Goal: Task Accomplishment & Management: Use online tool/utility

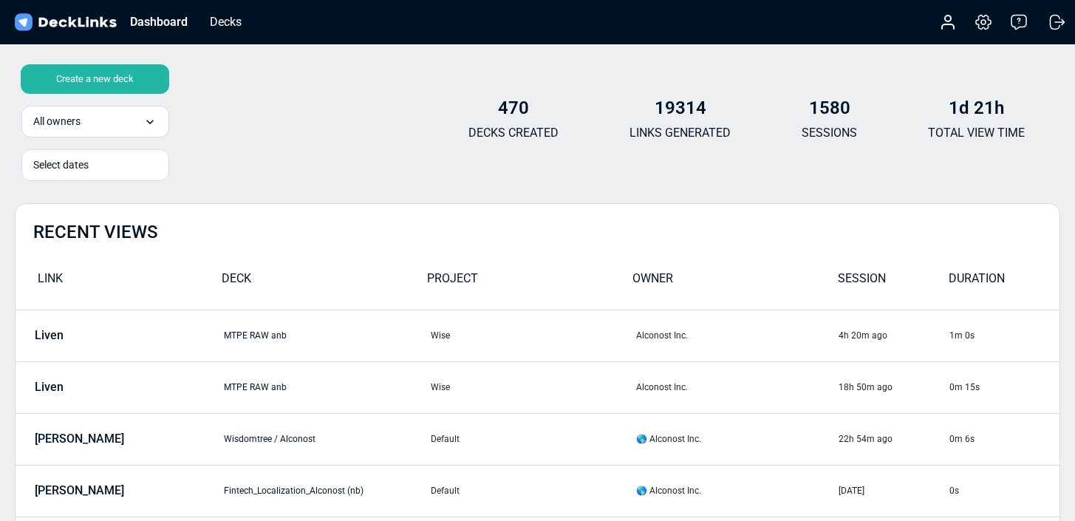
click at [114, 71] on div "Create a new deck" at bounding box center [95, 79] width 148 height 30
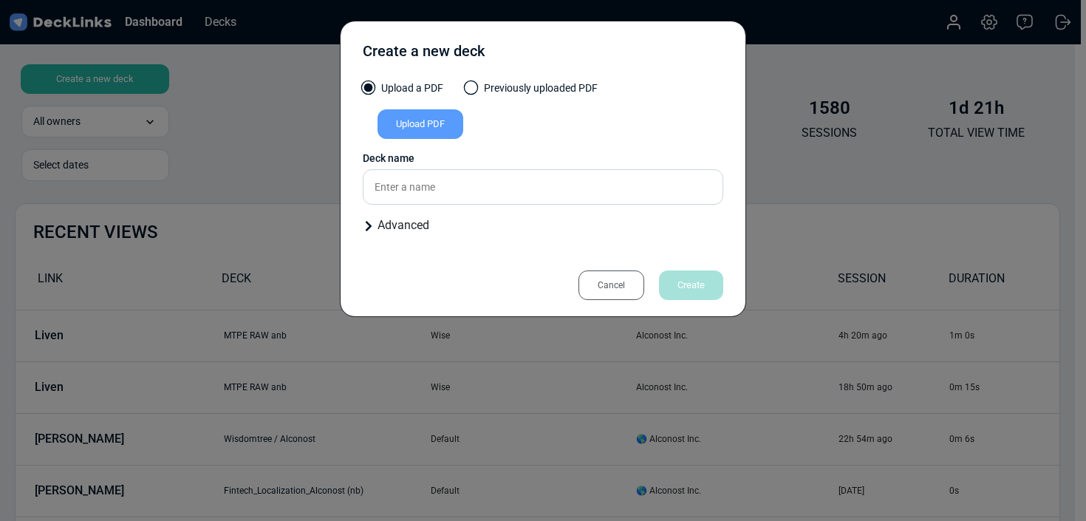
click at [400, 130] on div "Upload PDF" at bounding box center [420, 124] width 86 height 30
click at [0, 0] on input "Upload PDF" at bounding box center [0, 0] width 0 height 0
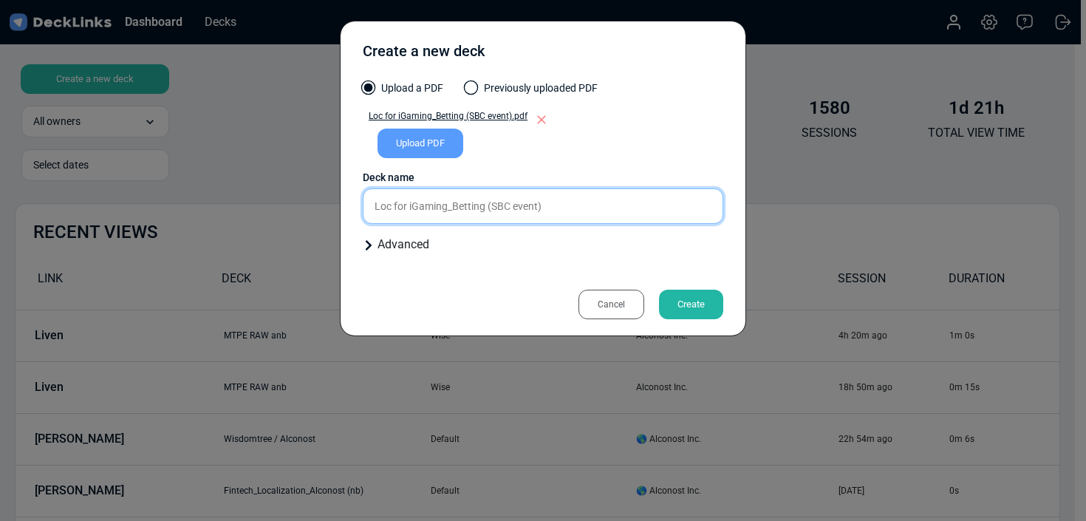
click at [594, 196] on input "Loc for iGaming_Betting (SBC event)" at bounding box center [543, 205] width 360 height 35
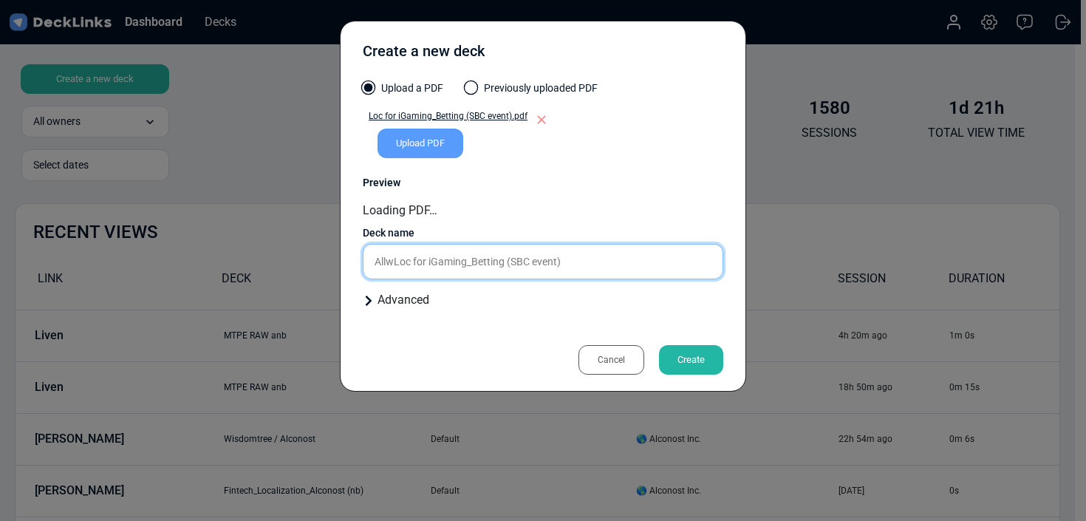
click at [597, 264] on input "AllwLoc for iGaming_Betting (SBC event)" at bounding box center [543, 261] width 360 height 35
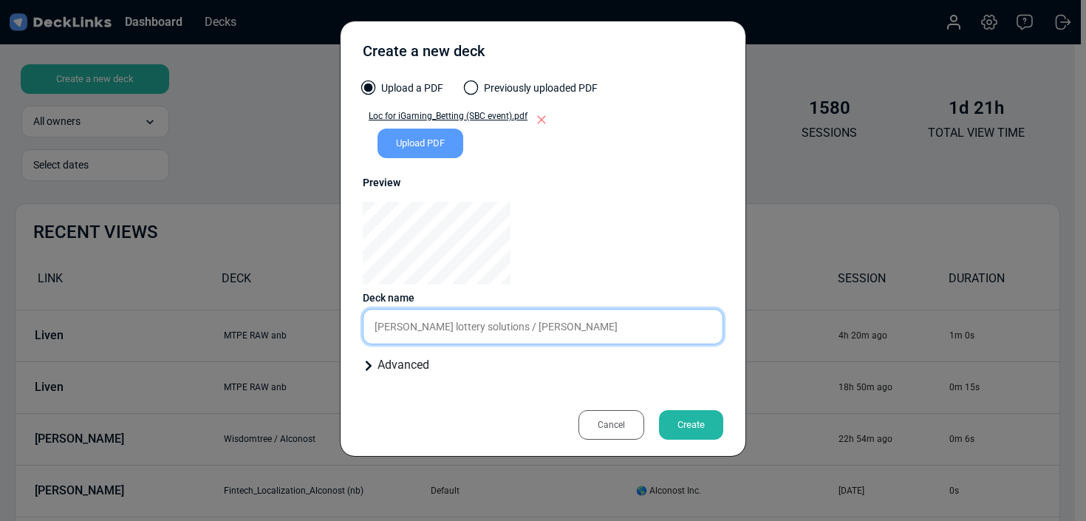
type input "[PERSON_NAME] lottery solutions / [PERSON_NAME]"
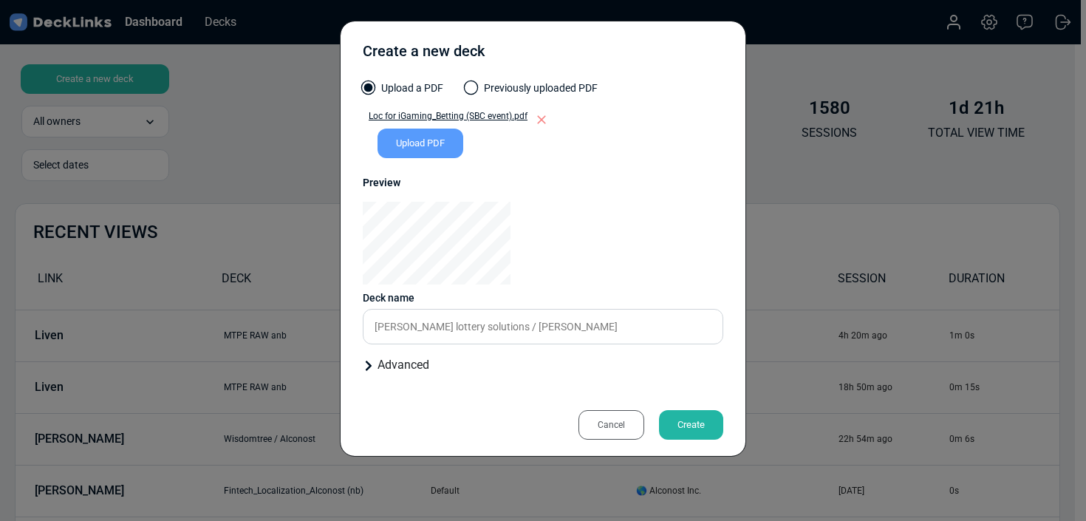
click at [684, 436] on div "Create" at bounding box center [691, 425] width 64 height 30
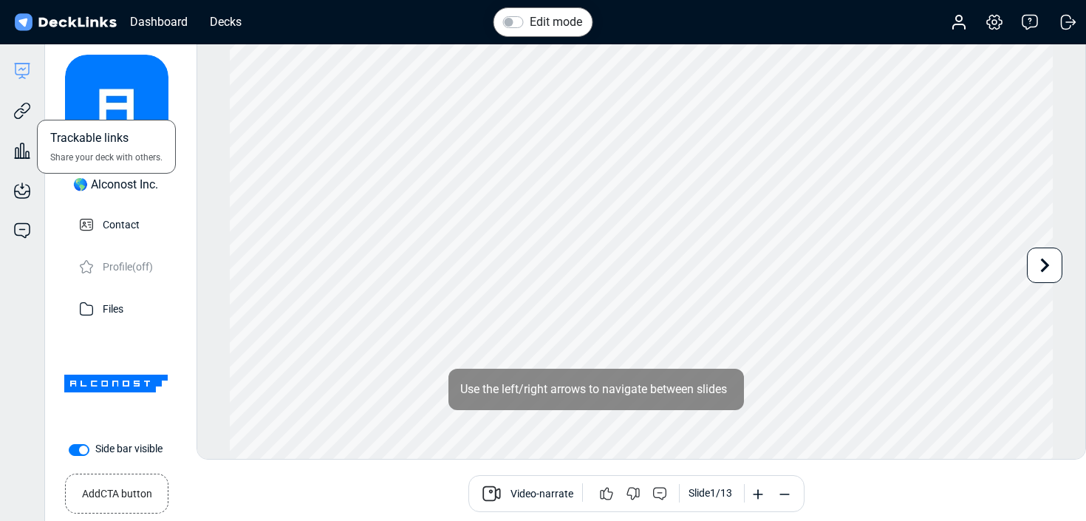
click at [31, 105] on div "Trackable links Share your deck with others." at bounding box center [22, 100] width 44 height 40
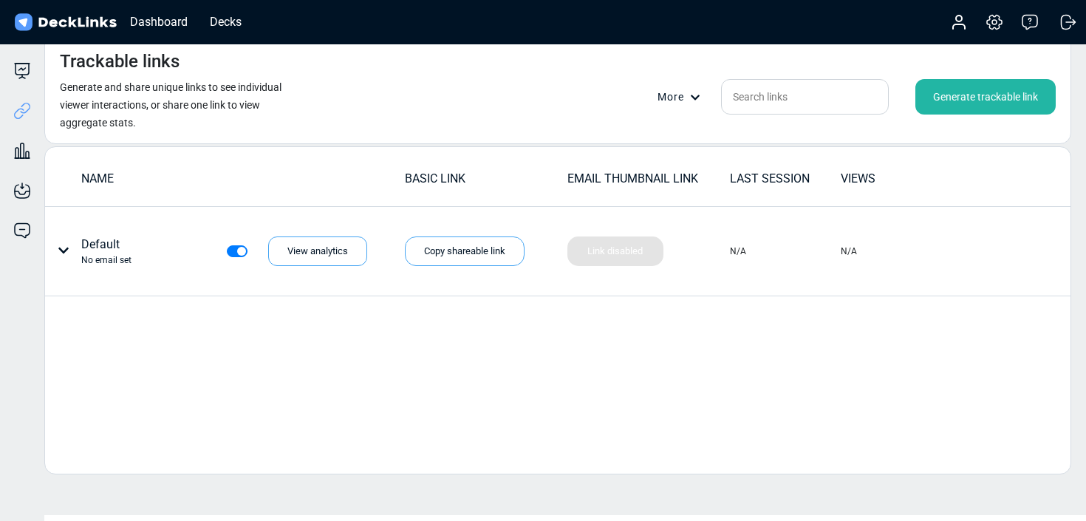
click at [975, 100] on div "Generate trackable link" at bounding box center [985, 96] width 140 height 35
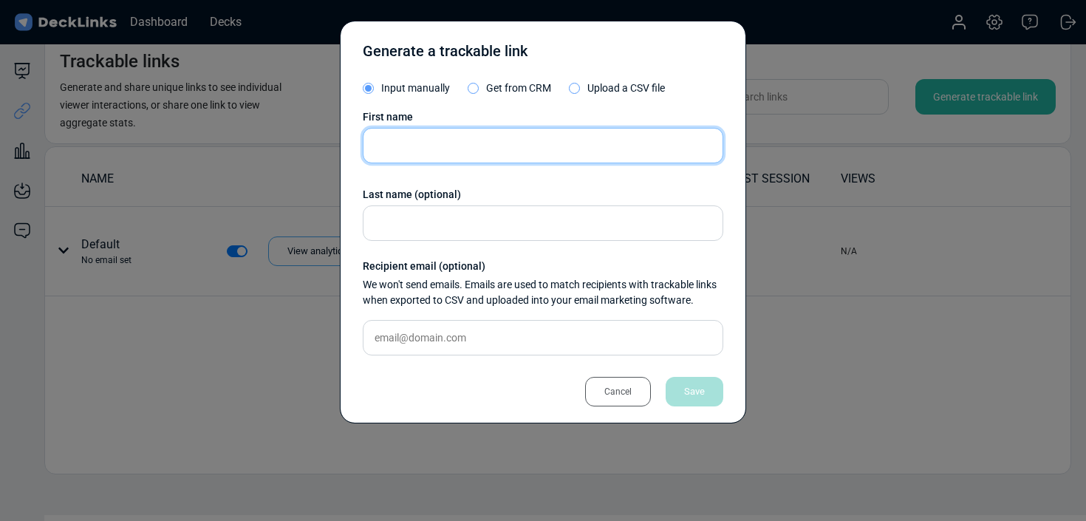
click at [510, 146] on input "text" at bounding box center [543, 145] width 360 height 35
type input "[PERSON_NAME]"
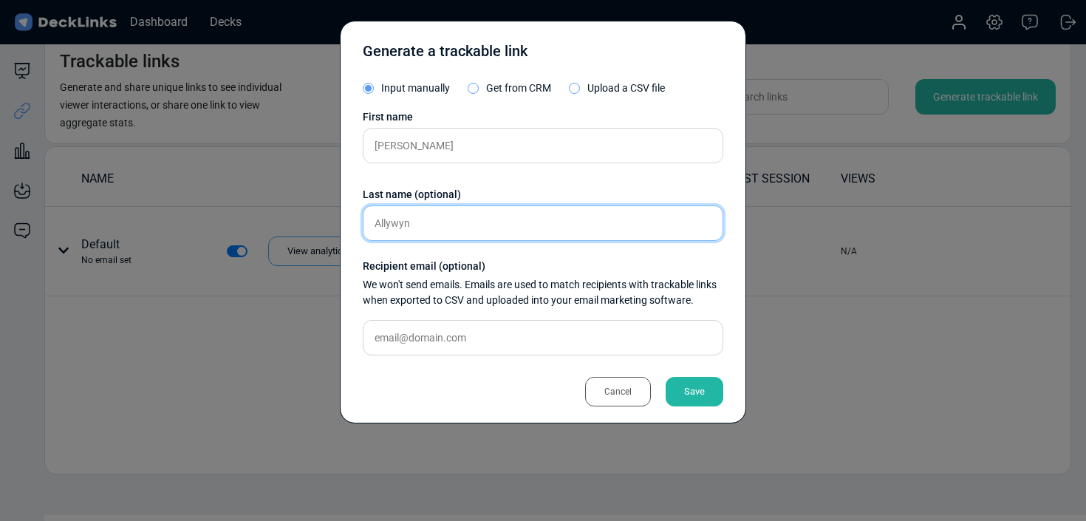
click at [396, 223] on input "Allywyn" at bounding box center [543, 222] width 360 height 35
type input "[PERSON_NAME]"
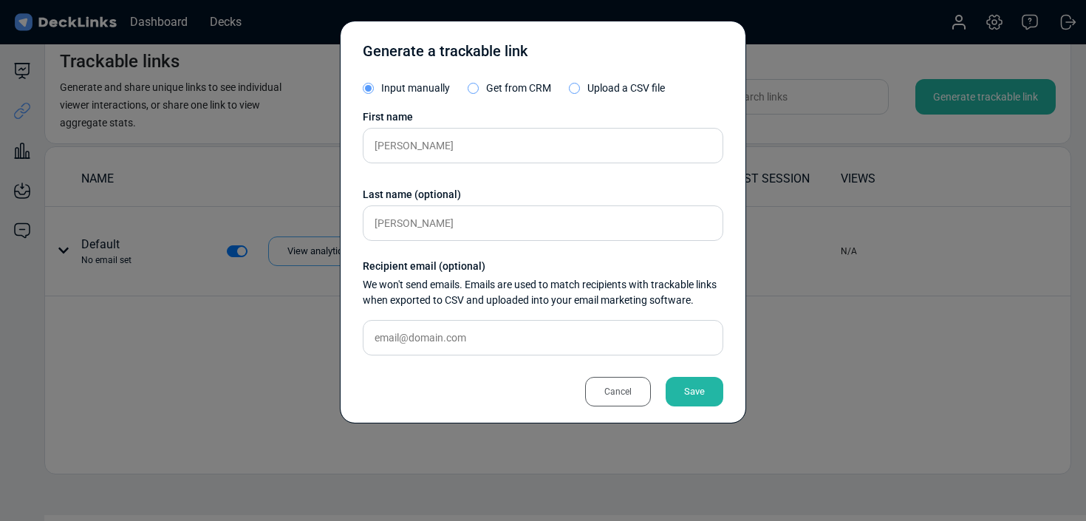
click at [696, 385] on div "Save" at bounding box center [694, 392] width 58 height 30
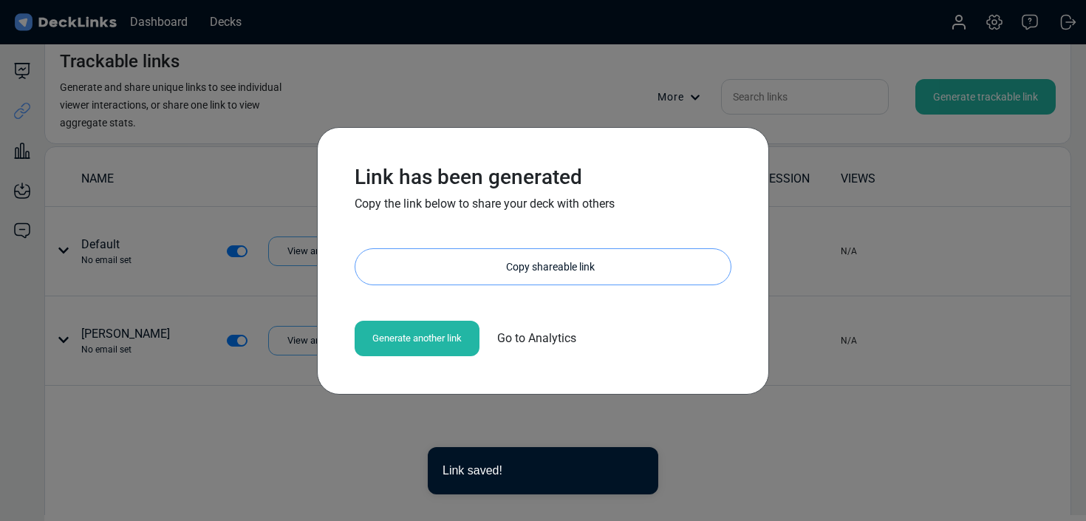
click at [558, 275] on div "Copy shareable link" at bounding box center [550, 266] width 360 height 35
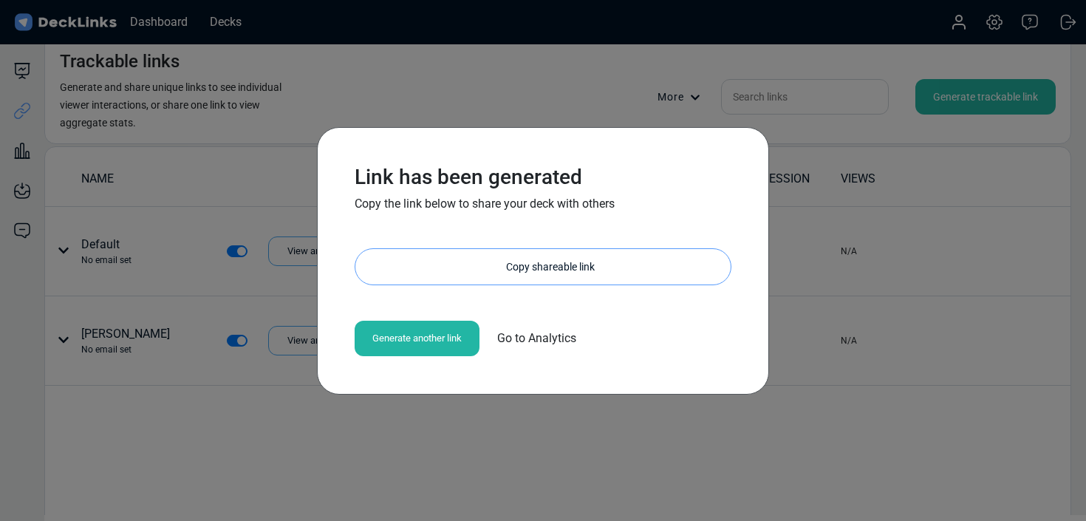
click at [537, 285] on div "Link has been generated Copy the link below to share your deck with others [URL…" at bounding box center [543, 261] width 406 height 222
click at [541, 275] on div "Copy shareable link" at bounding box center [550, 266] width 360 height 35
